Goal: Navigation & Orientation: Find specific page/section

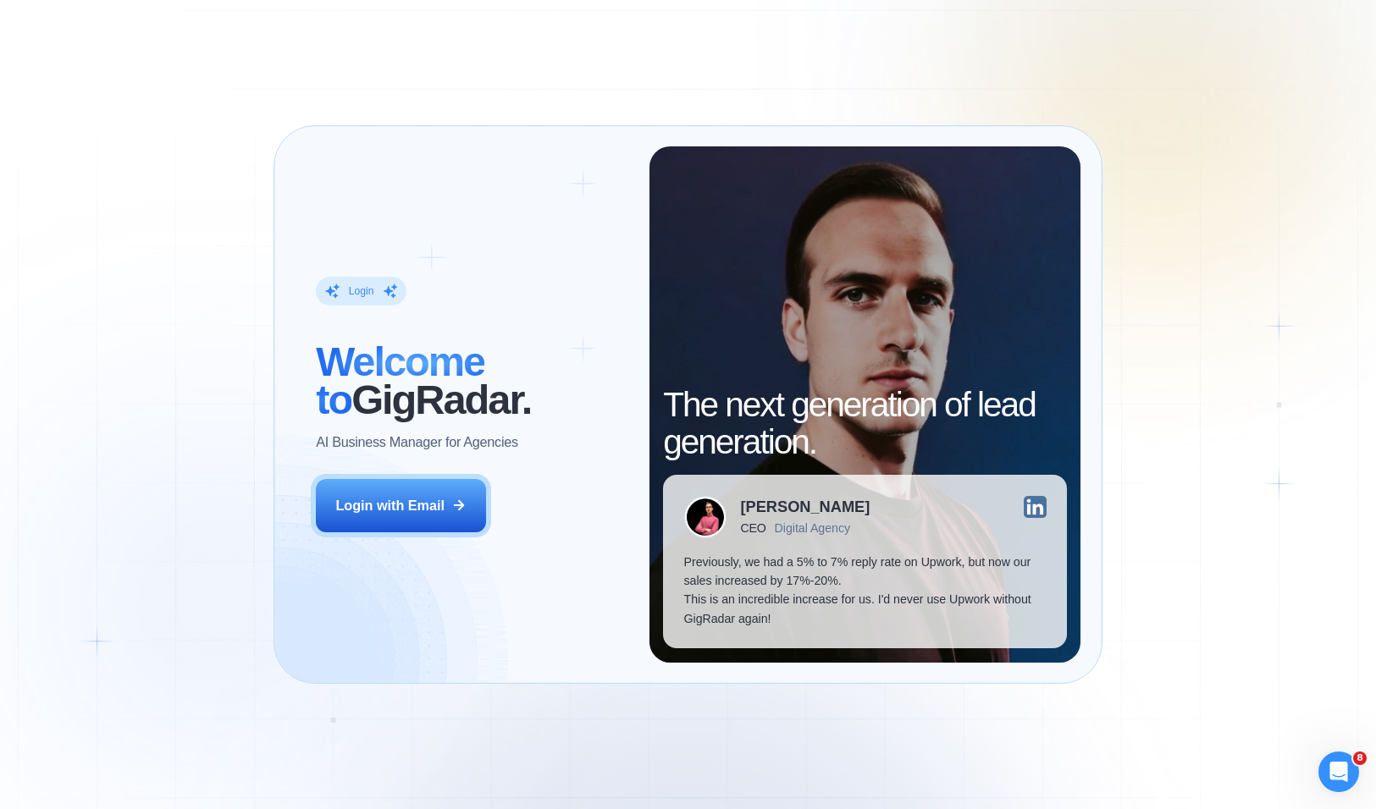
click at [444, 533] on div "Login ‍ Welcome to GigRadar. AI Business Manager for Agencies Login with Email" at bounding box center [472, 404] width 354 height 516
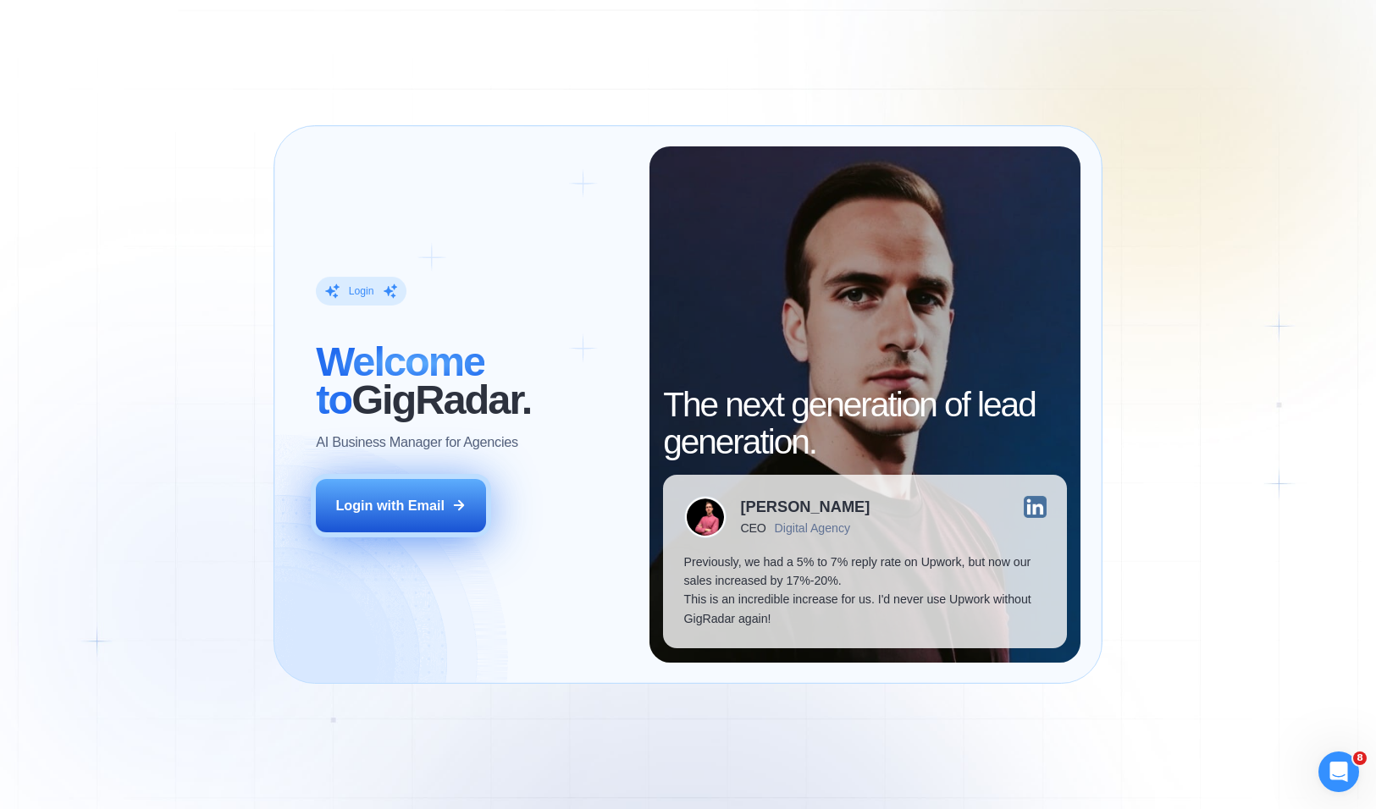
click at [441, 524] on button "Login with Email" at bounding box center [401, 505] width 170 height 53
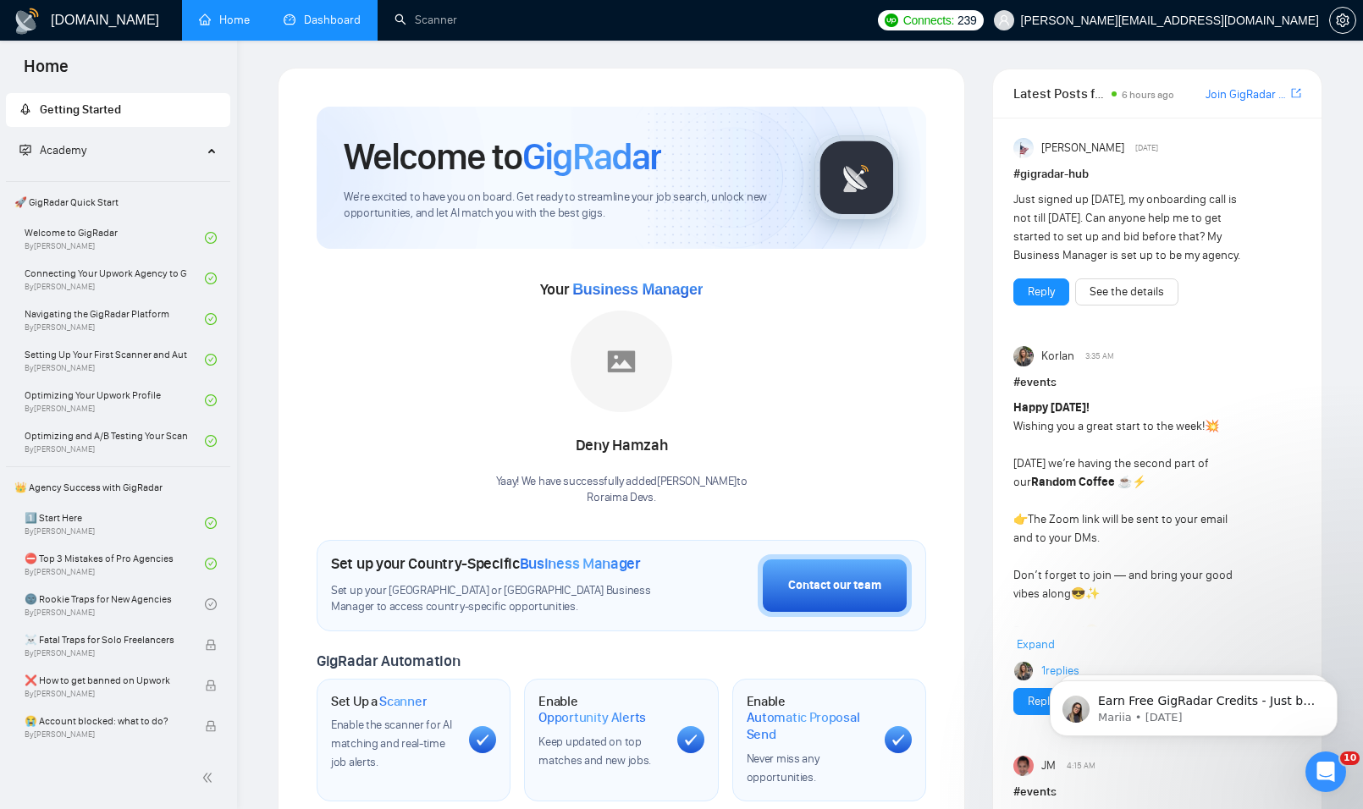
click at [331, 19] on link "Dashboard" at bounding box center [322, 20] width 77 height 14
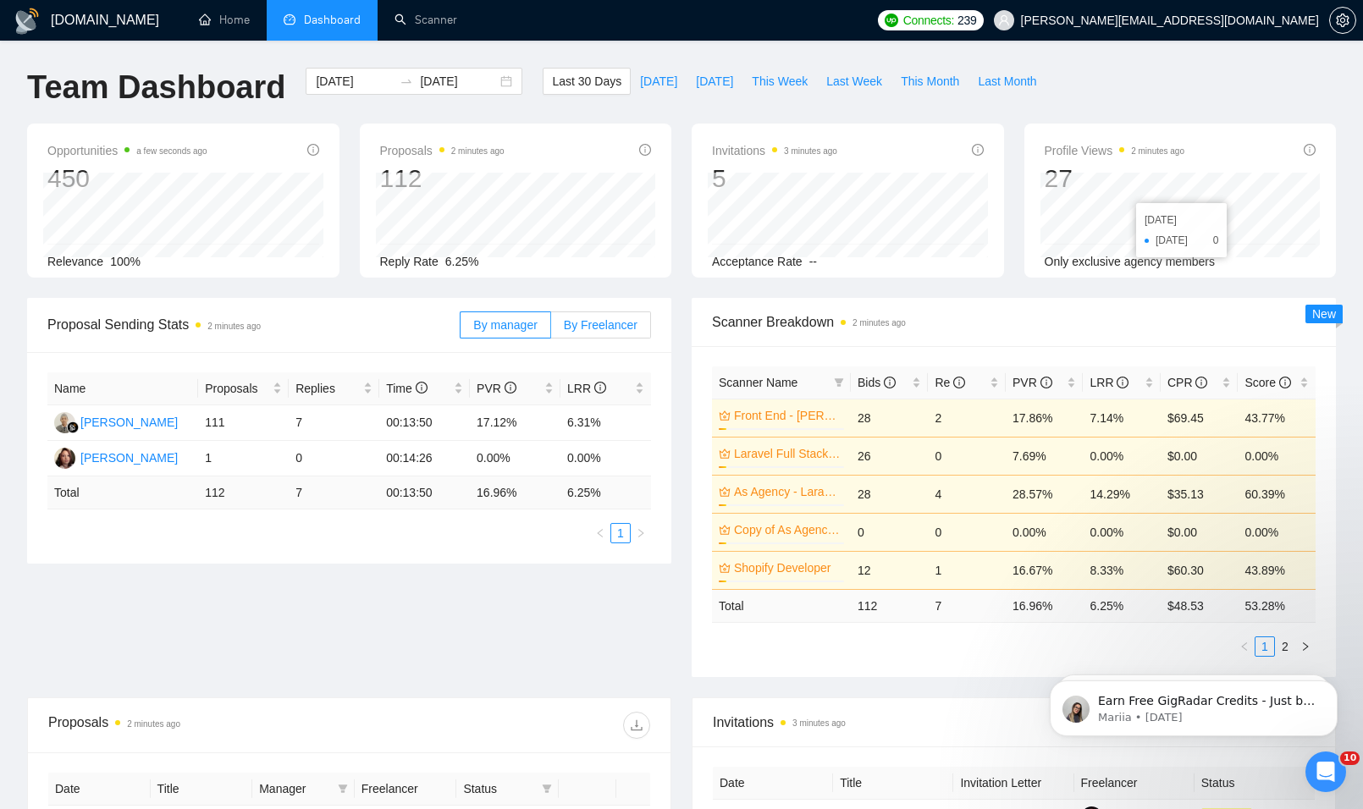
click at [582, 330] on span "By Freelancer" at bounding box center [601, 325] width 74 height 14
click at [551, 329] on input "By Freelancer" at bounding box center [551, 329] width 0 height 0
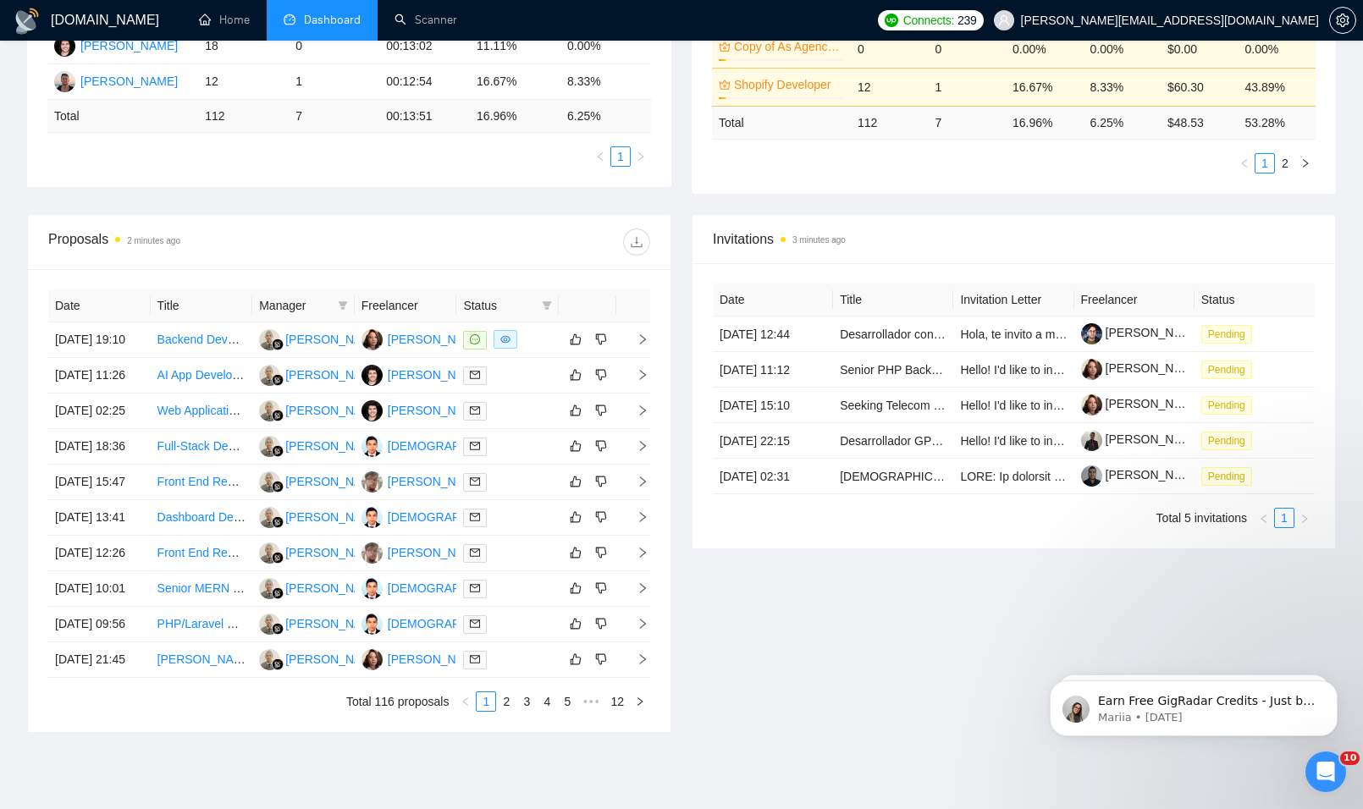
scroll to position [719, 0]
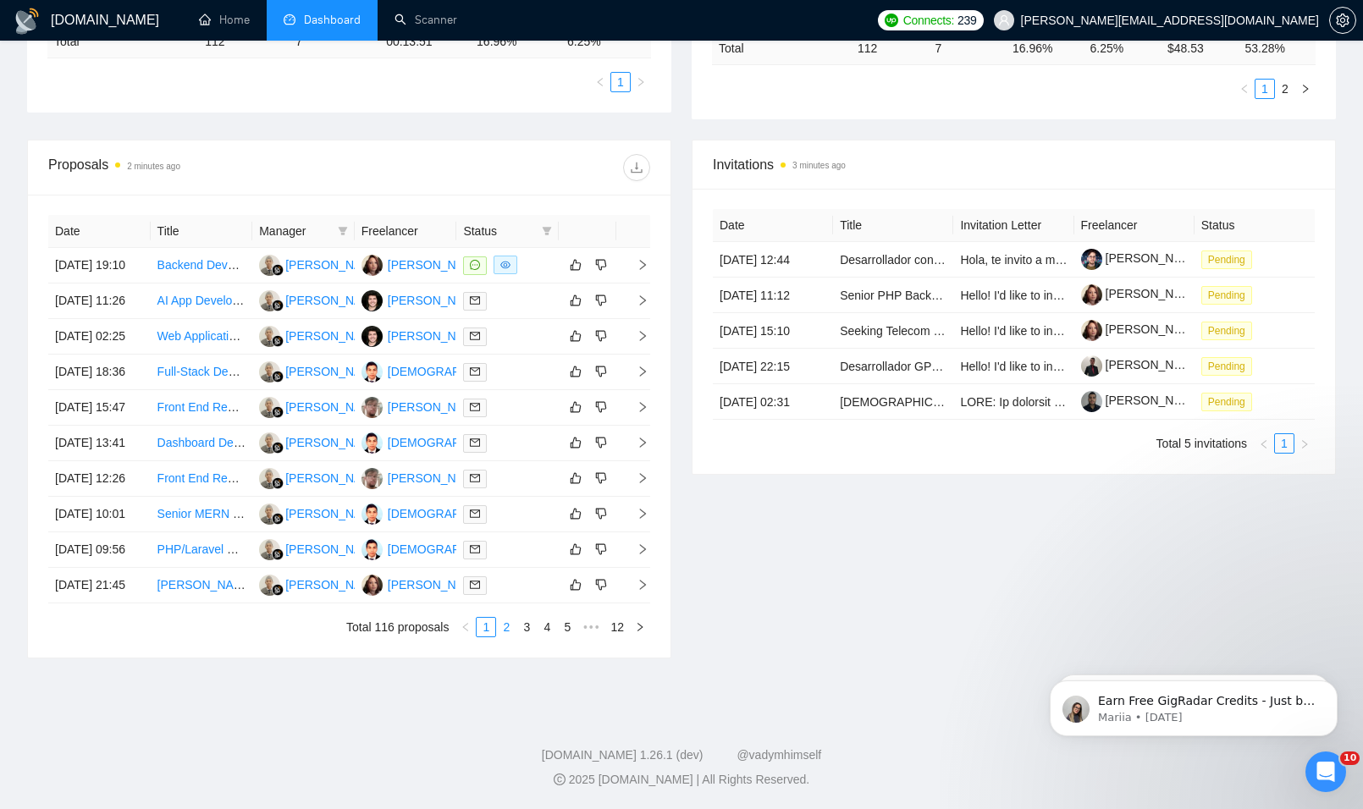
click at [507, 628] on link "2" at bounding box center [506, 627] width 19 height 19
click at [524, 633] on link "3" at bounding box center [526, 627] width 19 height 19
click at [542, 632] on link "4" at bounding box center [547, 627] width 19 height 19
click at [550, 627] on link "5" at bounding box center [547, 627] width 19 height 19
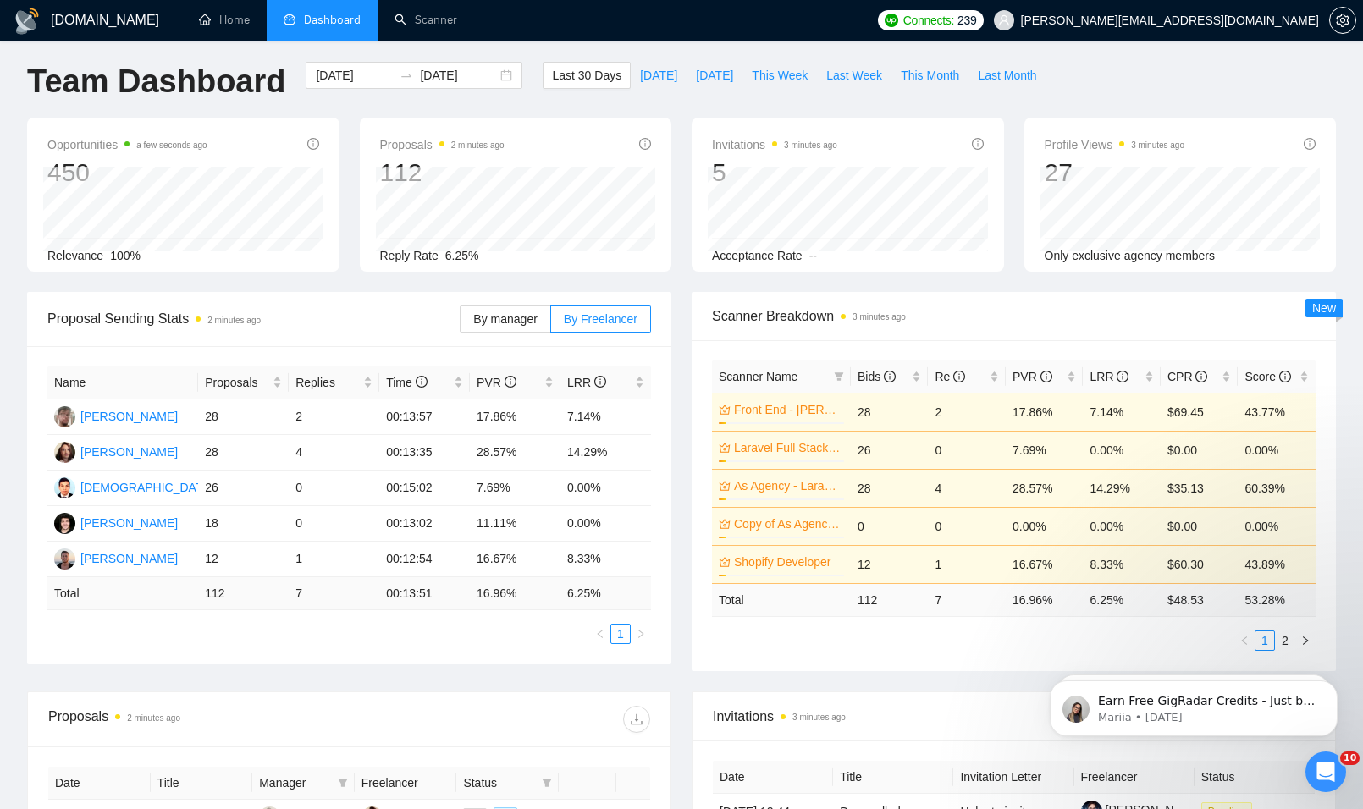
scroll to position [0, 0]
